Goal: Information Seeking & Learning: Learn about a topic

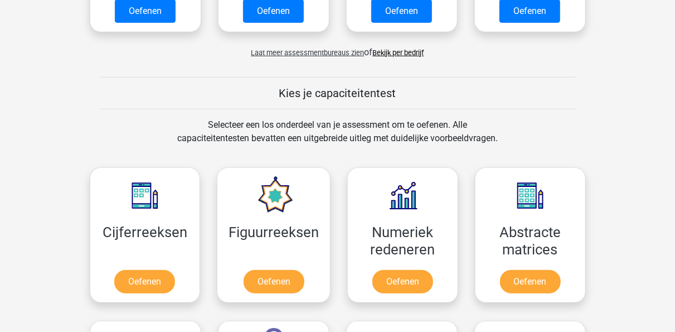
scroll to position [356, 0]
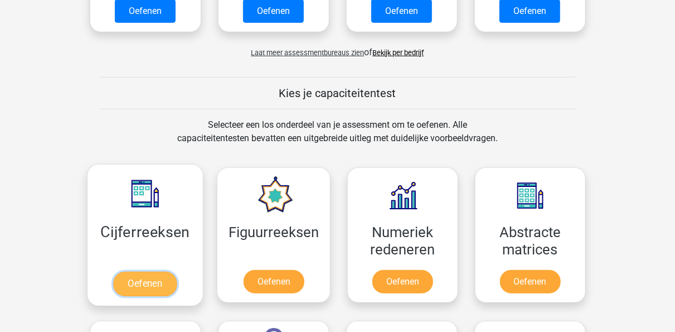
click at [160, 274] on link "Oefenen" at bounding box center [145, 284] width 64 height 25
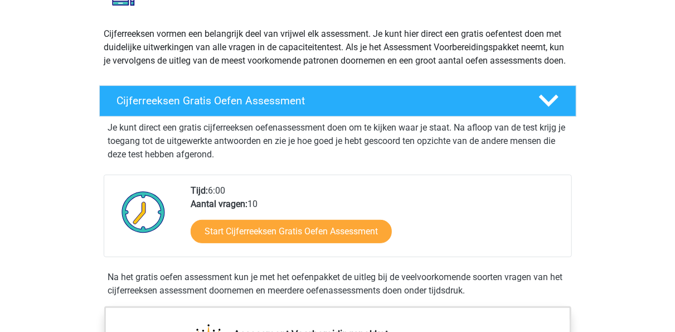
scroll to position [113, 0]
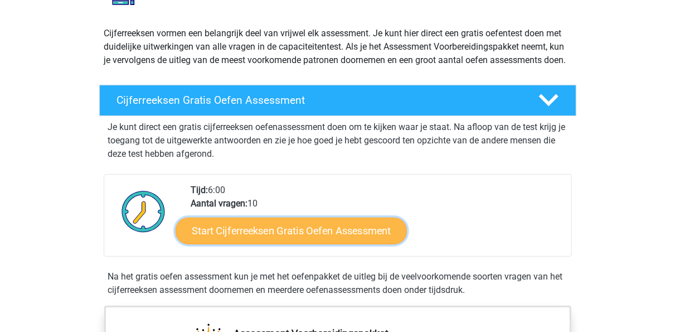
click at [326, 244] on link "Start Cijferreeksen Gratis Oefen Assessment" at bounding box center [291, 230] width 231 height 27
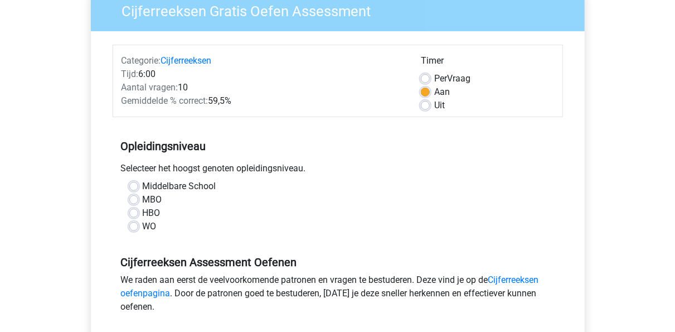
scroll to position [101, 0]
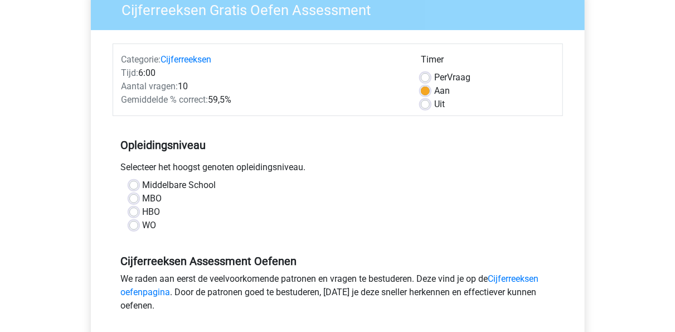
click at [152, 199] on label "MBO" at bounding box center [153, 198] width 20 height 13
click at [138, 199] on input "MBO" at bounding box center [133, 197] width 9 height 11
radio input "true"
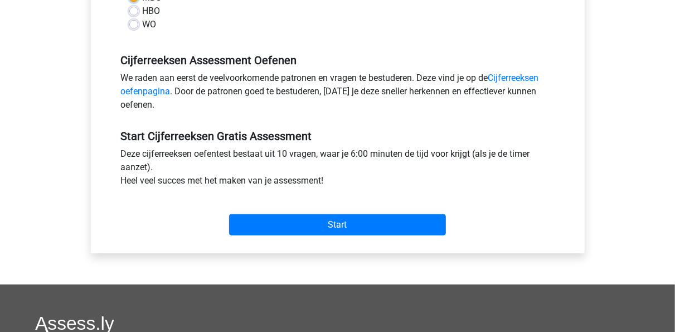
scroll to position [308, 0]
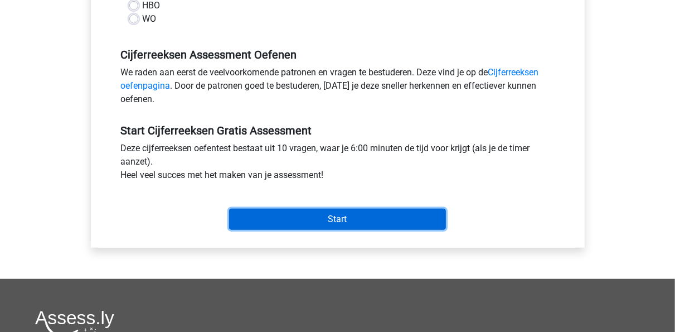
click at [331, 225] on input "Start" at bounding box center [337, 219] width 217 height 21
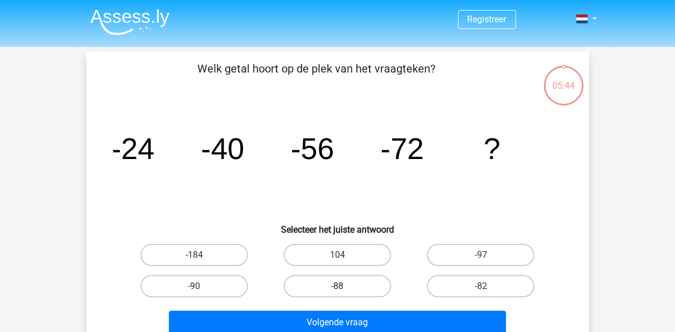
click at [336, 283] on label "-88" at bounding box center [338, 286] width 108 height 22
click at [337, 286] on input "-88" at bounding box center [340, 289] width 7 height 7
radio input "true"
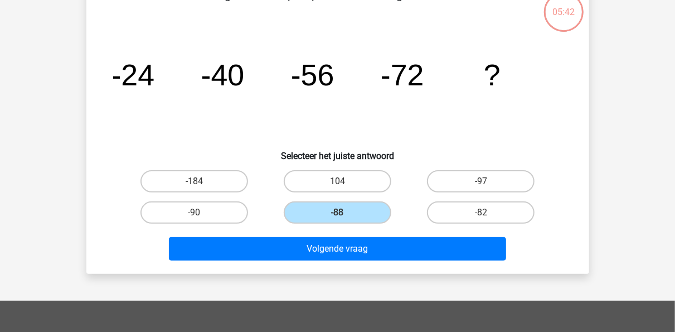
scroll to position [75, 0]
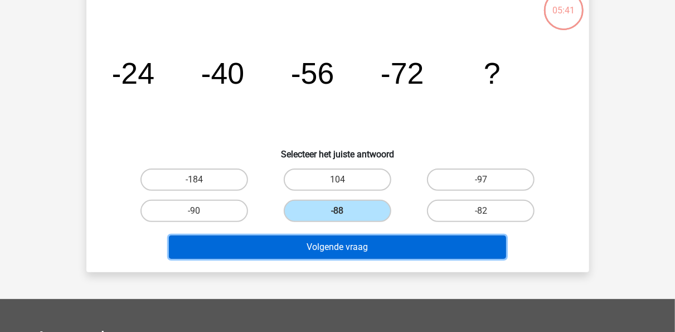
click at [373, 246] on button "Volgende vraag" at bounding box center [337, 246] width 337 height 23
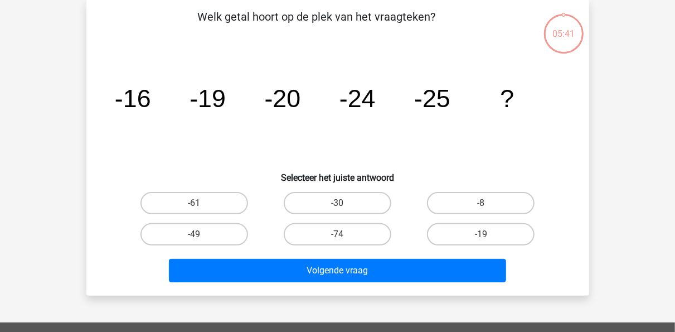
scroll to position [51, 0]
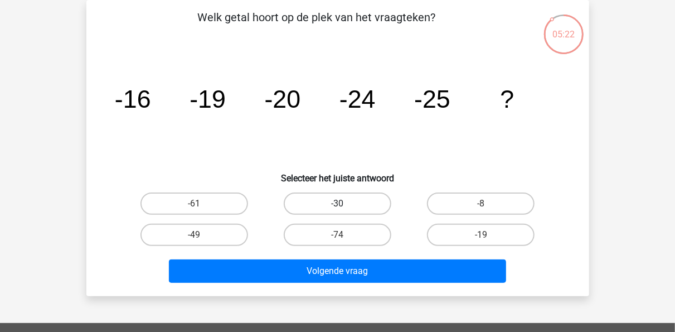
click at [353, 201] on label "-30" at bounding box center [338, 203] width 108 height 22
click at [345, 204] on input "-30" at bounding box center [340, 207] width 7 height 7
radio input "true"
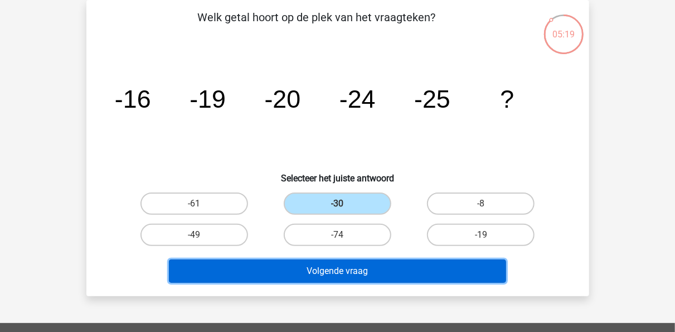
click at [379, 277] on button "Volgende vraag" at bounding box center [337, 270] width 337 height 23
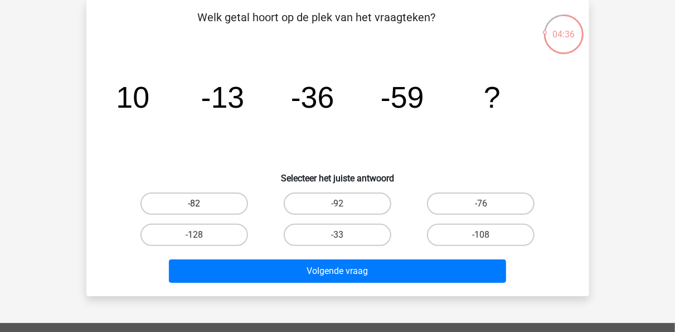
click at [205, 197] on label "-82" at bounding box center [195, 203] width 108 height 22
click at [201, 204] on input "-82" at bounding box center [197, 207] width 7 height 7
radio input "true"
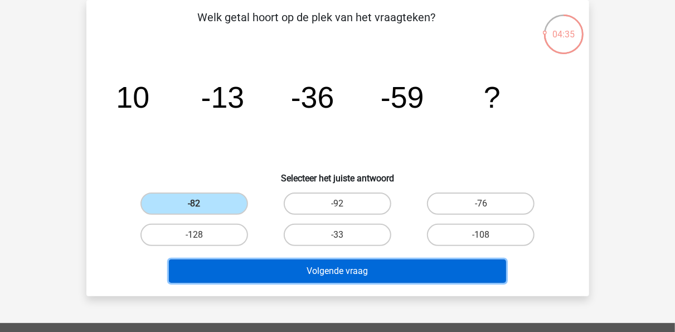
click at [294, 267] on button "Volgende vraag" at bounding box center [337, 270] width 337 height 23
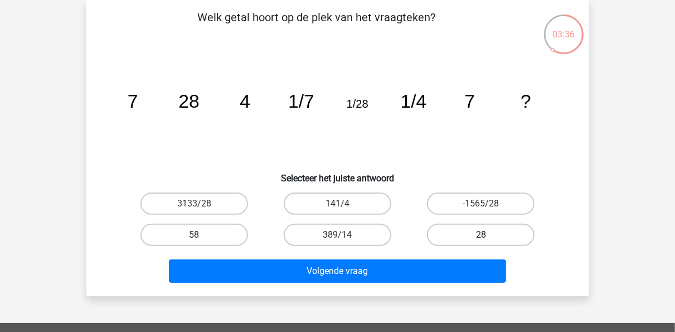
click at [465, 235] on label "28" at bounding box center [481, 235] width 108 height 22
click at [481, 235] on input "28" at bounding box center [484, 238] width 7 height 7
radio input "true"
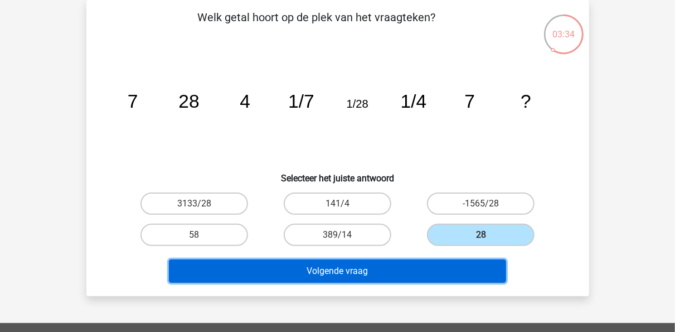
click at [407, 271] on button "Volgende vraag" at bounding box center [337, 270] width 337 height 23
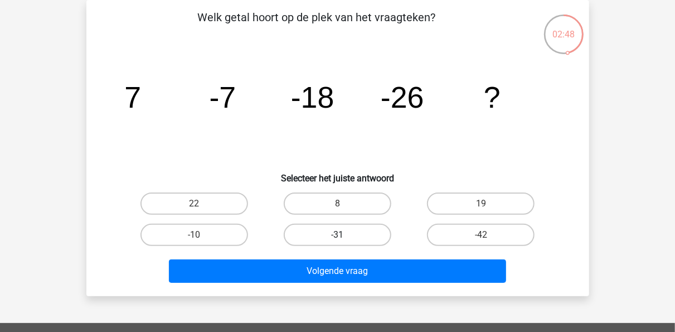
click at [366, 233] on label "-31" at bounding box center [338, 235] width 108 height 22
click at [345, 235] on input "-31" at bounding box center [340, 238] width 7 height 7
radio input "true"
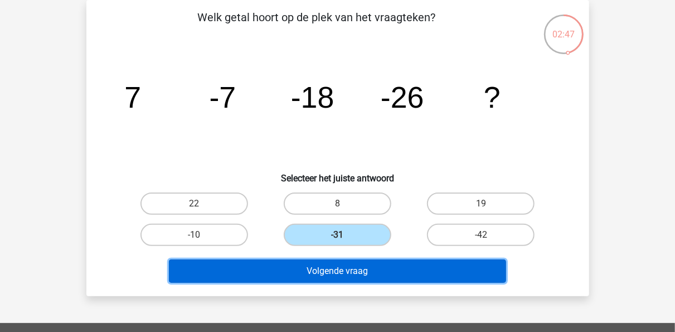
click at [355, 278] on button "Volgende vraag" at bounding box center [337, 270] width 337 height 23
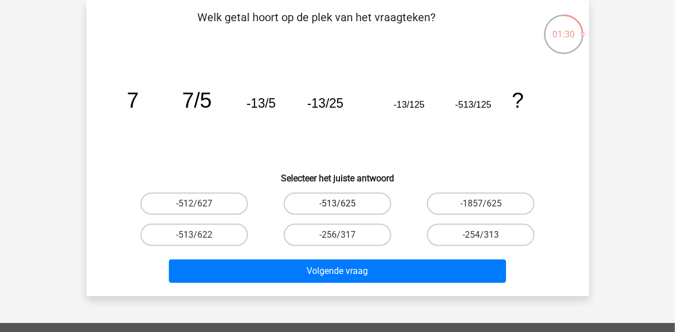
click at [328, 207] on label "-513/625" at bounding box center [338, 203] width 108 height 22
click at [337, 207] on input "-513/625" at bounding box center [340, 207] width 7 height 7
radio input "true"
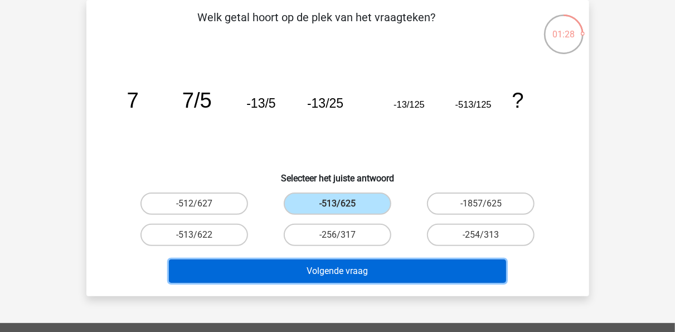
click at [354, 261] on button "Volgende vraag" at bounding box center [337, 270] width 337 height 23
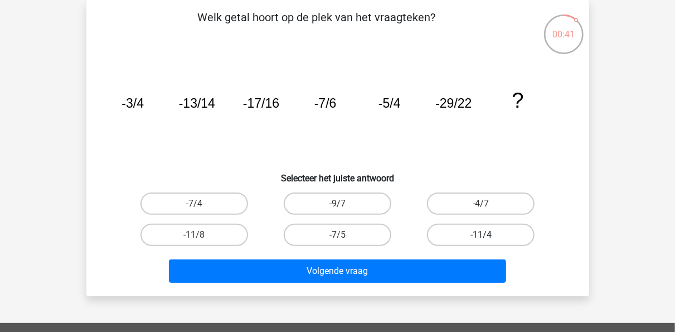
click at [456, 236] on label "-11/4" at bounding box center [481, 235] width 108 height 22
click at [481, 236] on input "-11/4" at bounding box center [484, 238] width 7 height 7
radio input "true"
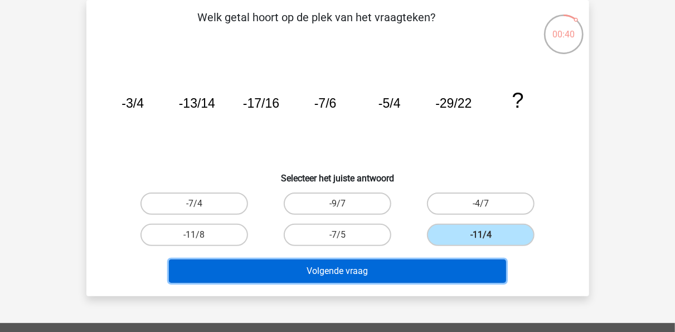
click at [438, 271] on button "Volgende vraag" at bounding box center [337, 270] width 337 height 23
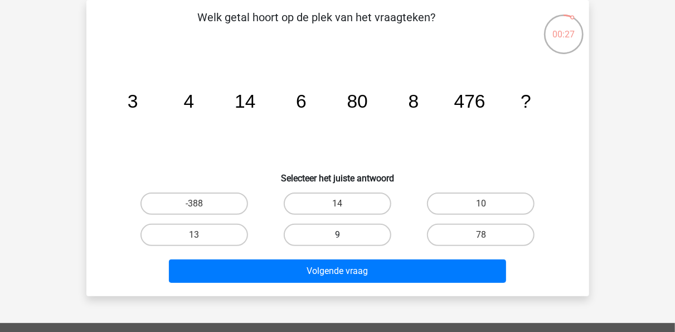
click at [369, 238] on label "9" at bounding box center [338, 235] width 108 height 22
click at [345, 238] on input "9" at bounding box center [340, 238] width 7 height 7
radio input "true"
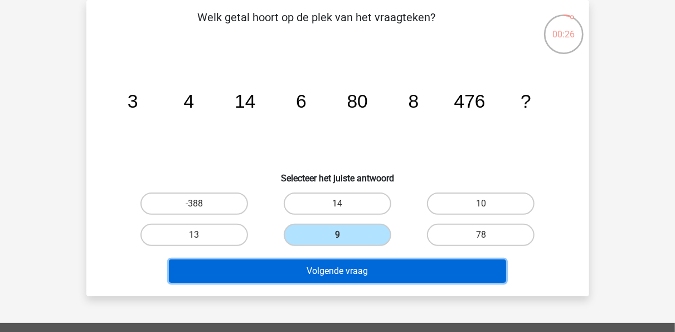
click at [366, 272] on button "Volgende vraag" at bounding box center [337, 270] width 337 height 23
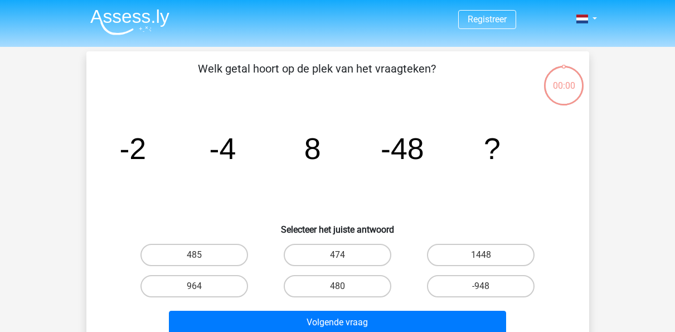
scroll to position [51, 0]
